Goal: Check status

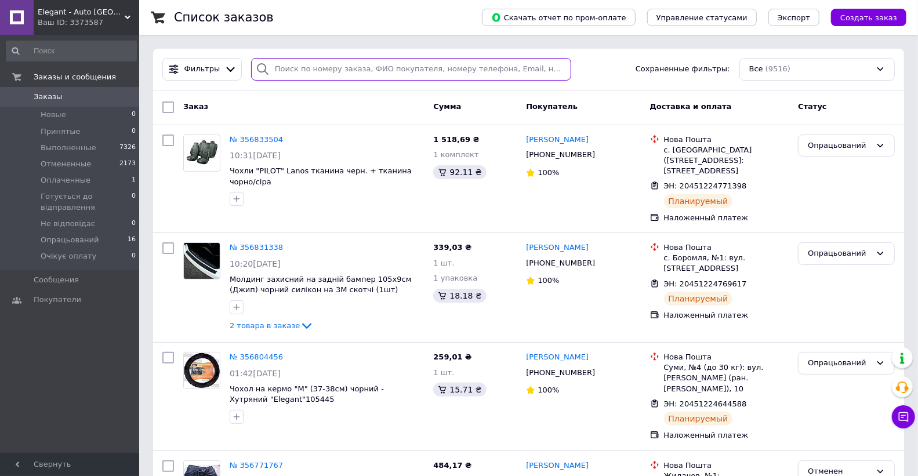
drag, startPoint x: 322, startPoint y: 71, endPoint x: 331, endPoint y: 80, distance: 12.7
click at [322, 71] on input "search" at bounding box center [411, 69] width 320 height 23
paste input "356437848"
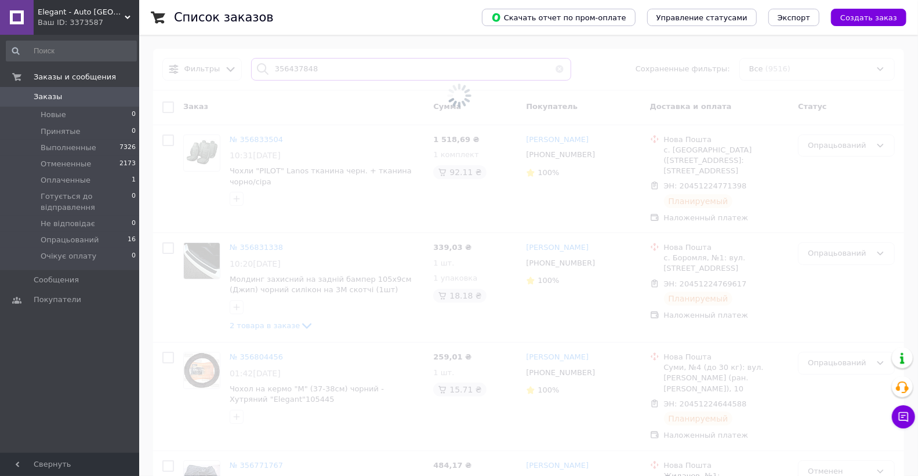
type input "356437848"
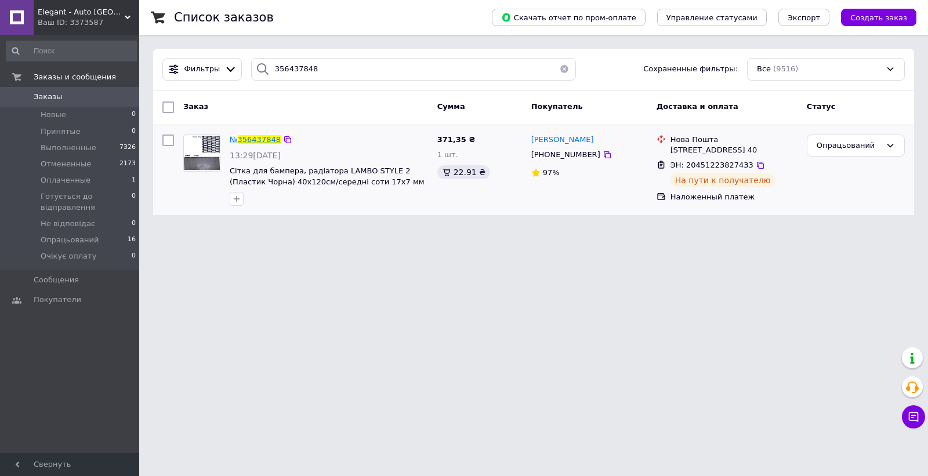
click at [244, 137] on span "356437848" at bounding box center [259, 139] width 43 height 9
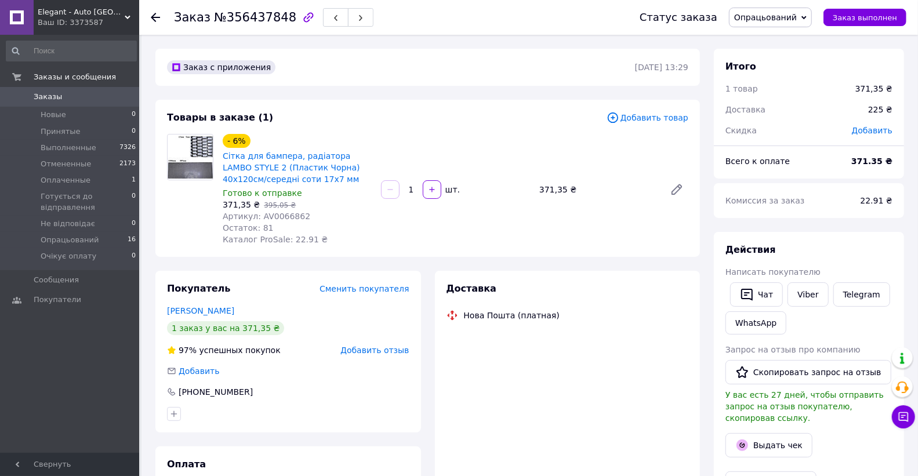
scroll to position [35, 0]
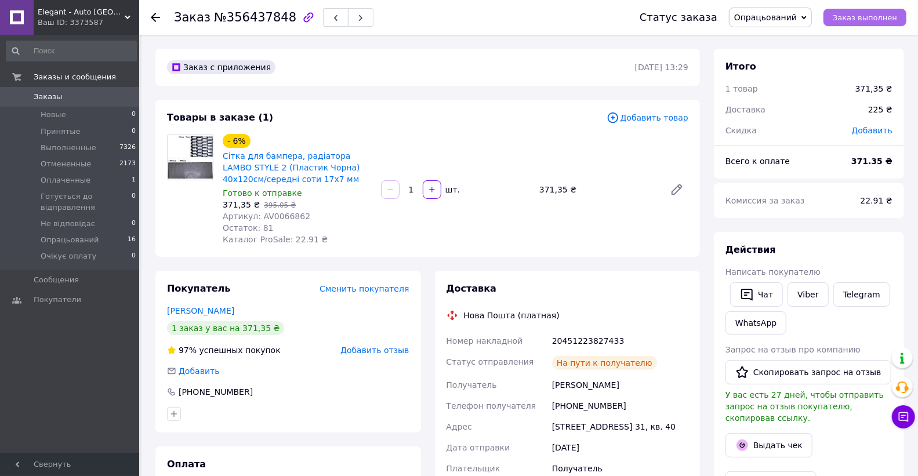
click at [852, 18] on span "Заказ выполнен" at bounding box center [865, 17] width 64 height 9
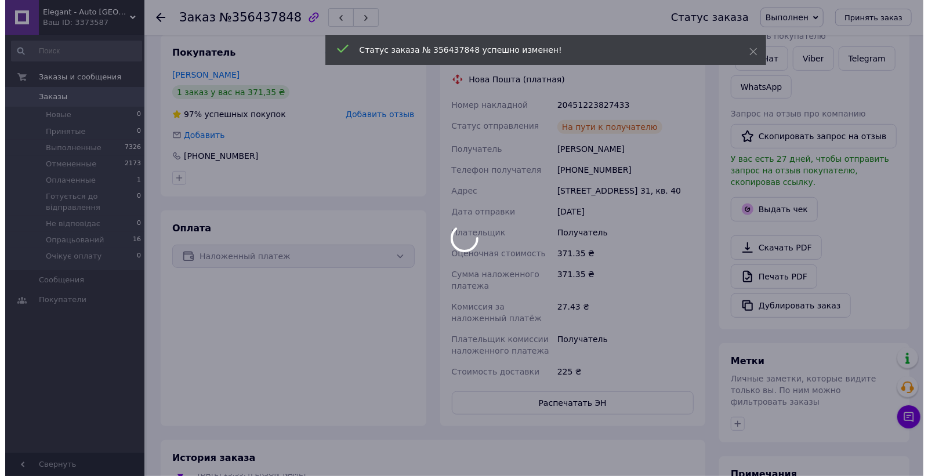
scroll to position [257, 0]
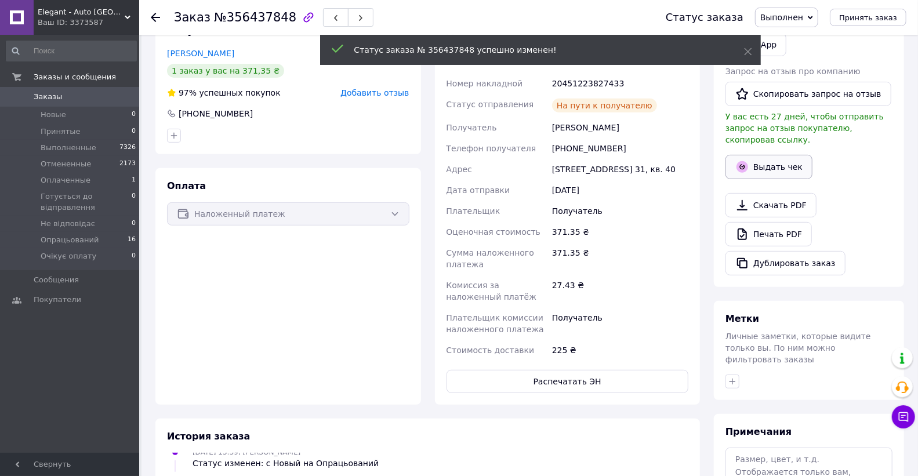
click at [756, 161] on button "Выдать чек" at bounding box center [768, 167] width 87 height 24
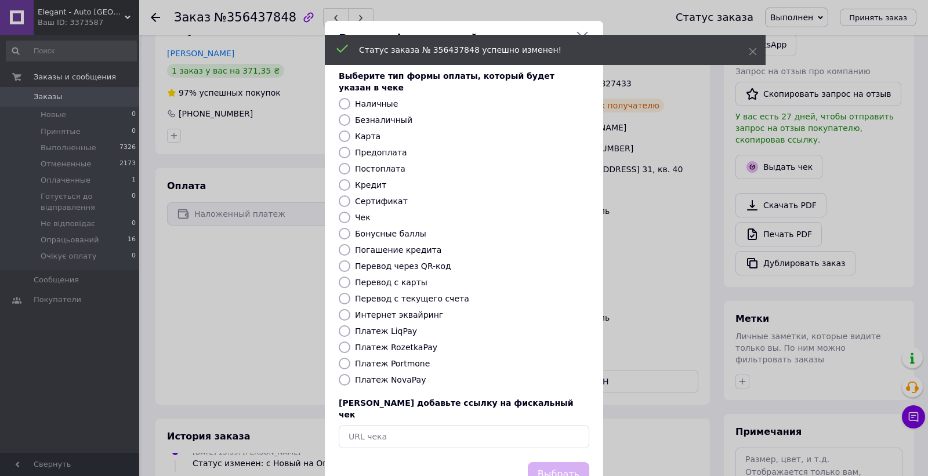
click at [384, 115] on label "Безналичный" at bounding box center [383, 119] width 57 height 9
click at [350, 114] on input "Безналичный" at bounding box center [345, 120] width 12 height 12
radio input "true"
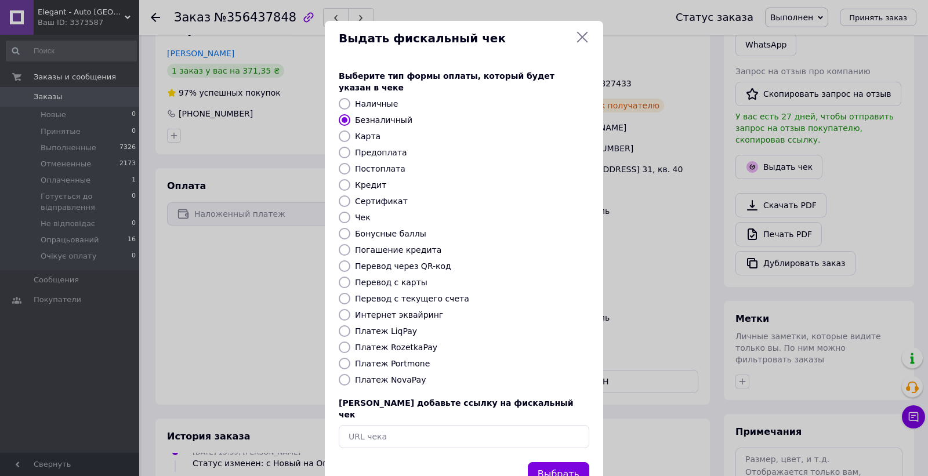
click at [557, 464] on div "Выбрать" at bounding box center [558, 475] width 66 height 30
